Goal: Find specific page/section: Find specific page/section

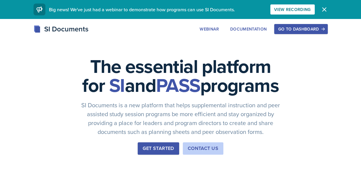
click at [287, 28] on div "Go to Dashboard" at bounding box center [301, 29] width 46 height 5
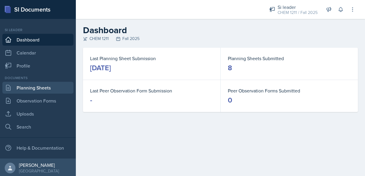
click at [31, 92] on link "Planning Sheets" at bounding box center [37, 88] width 71 height 12
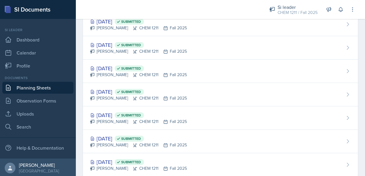
scroll to position [85, 0]
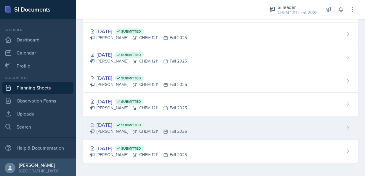
click at [246, 127] on div "Aug 29th, 2025 Submitted Suki Lewis CHEM 1211 Fall 2025" at bounding box center [220, 127] width 275 height 23
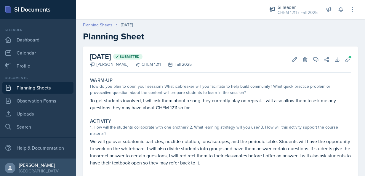
click at [102, 25] on link "Planning Sheets" at bounding box center [98, 25] width 30 height 6
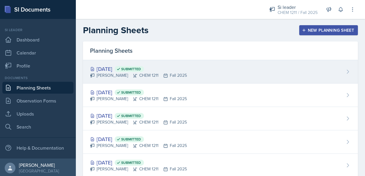
click at [340, 75] on div "Sep 19th, 2025 Submitted Suki Lewis CHEM 1211 Fall 2025" at bounding box center [220, 71] width 275 height 23
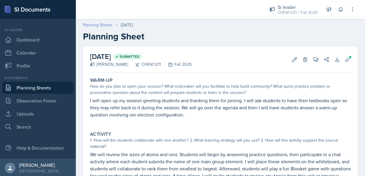
click at [105, 25] on link "Planning Sheets" at bounding box center [98, 25] width 30 height 6
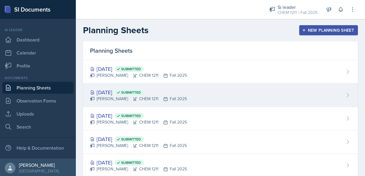
click at [141, 101] on div "Suki Lewis CHEM 1211 Fall 2025" at bounding box center [138, 99] width 97 height 6
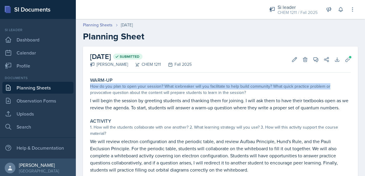
drag, startPoint x: 360, startPoint y: 79, endPoint x: 360, endPoint y: 84, distance: 4.7
click at [360, 84] on div "September 15th, 2025 Submitted Suki Lewis CHEM 1211 Fall 2025 Edit Delete View …" at bounding box center [220, 160] width 289 height 226
click at [105, 23] on link "Planning Sheets" at bounding box center [98, 25] width 30 height 6
